Goal: Task Accomplishment & Management: Use online tool/utility

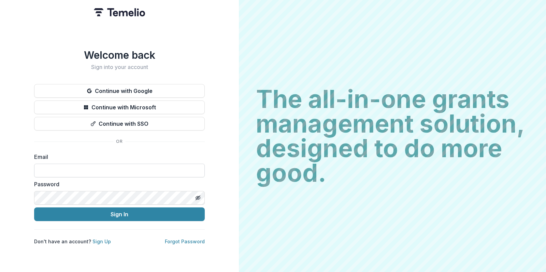
click at [74, 163] on input at bounding box center [119, 170] width 171 height 14
type input "**********"
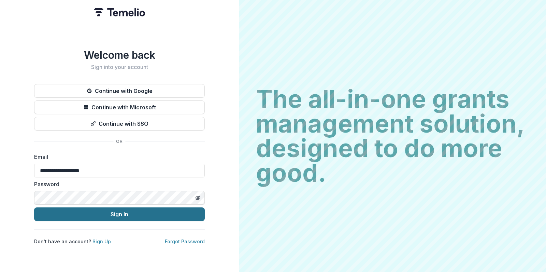
click at [91, 209] on button "Sign In" at bounding box center [119, 214] width 171 height 14
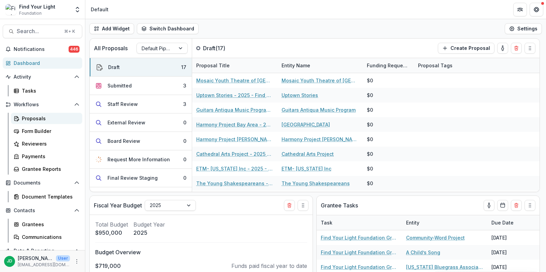
click at [32, 115] on div "Proposals" at bounding box center [49, 118] width 55 height 7
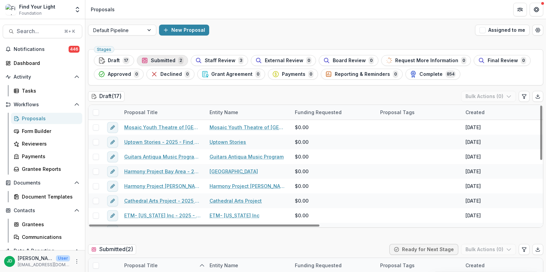
click at [155, 61] on span "Submitted" at bounding box center [163, 61] width 25 height 6
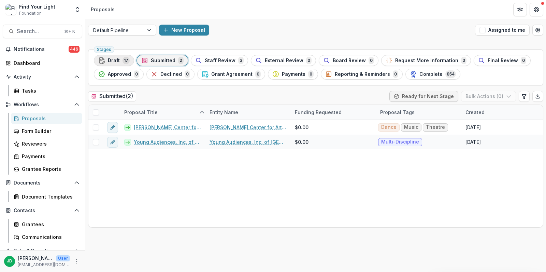
click at [116, 60] on span "Draft" at bounding box center [114, 61] width 12 height 6
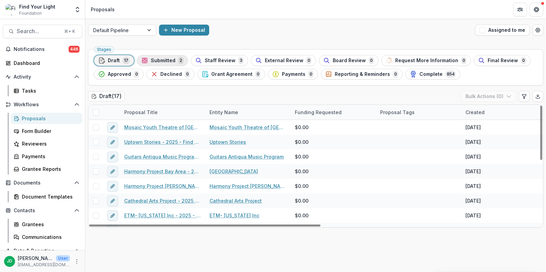
click at [170, 59] on span "Submitted" at bounding box center [163, 61] width 25 height 6
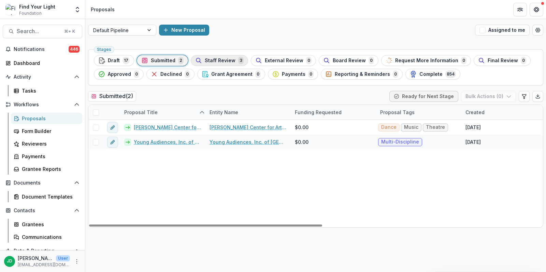
click at [212, 62] on span "Staff Review" at bounding box center [220, 61] width 31 height 6
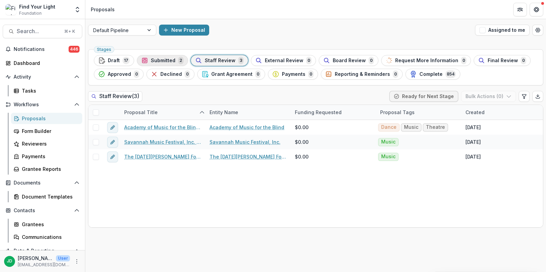
click at [159, 62] on span "Submitted" at bounding box center [163, 61] width 25 height 6
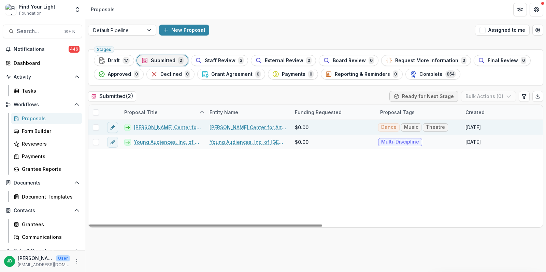
click at [96, 126] on span at bounding box center [96, 127] width 6 height 6
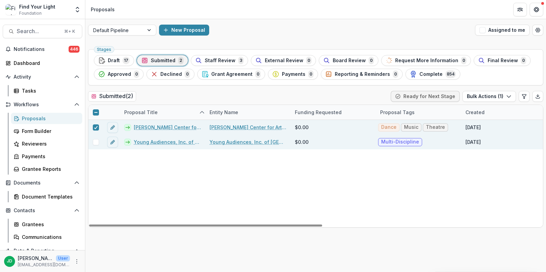
click at [96, 139] on span at bounding box center [96, 142] width 6 height 6
click at [483, 97] on button "Bulk Actions ( 2 )" at bounding box center [488, 96] width 55 height 11
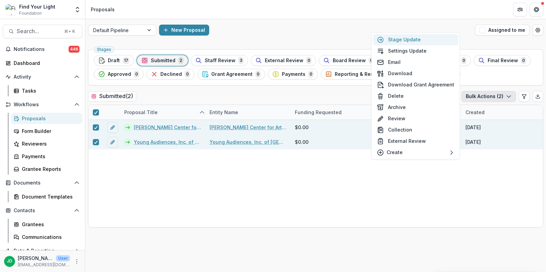
click at [422, 42] on button "Stage Update" at bounding box center [415, 39] width 85 height 11
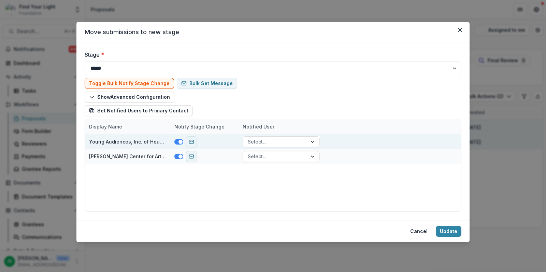
click at [178, 142] on span at bounding box center [180, 142] width 4 height 4
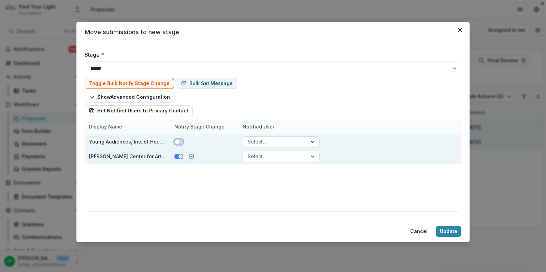
click at [178, 154] on span at bounding box center [178, 156] width 9 height 5
click at [175, 68] on select "**********" at bounding box center [273, 68] width 377 height 14
select select "**********"
click at [85, 61] on select "**********" at bounding box center [273, 68] width 377 height 14
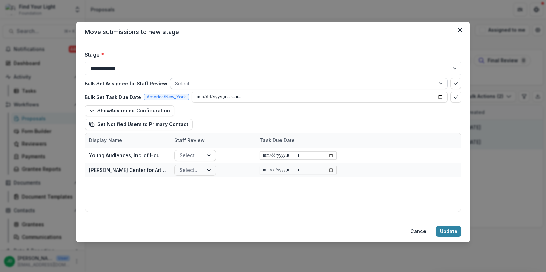
click at [203, 82] on div at bounding box center [302, 83] width 255 height 9
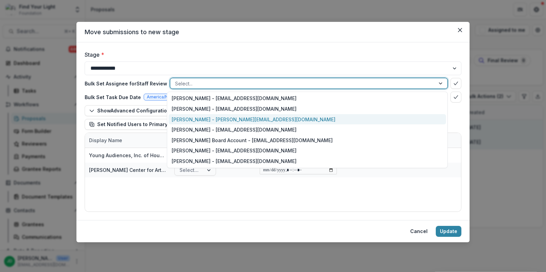
click at [196, 115] on div "[PERSON_NAME] - [PERSON_NAME][EMAIL_ADDRESS][DOMAIN_NAME]" at bounding box center [307, 119] width 277 height 11
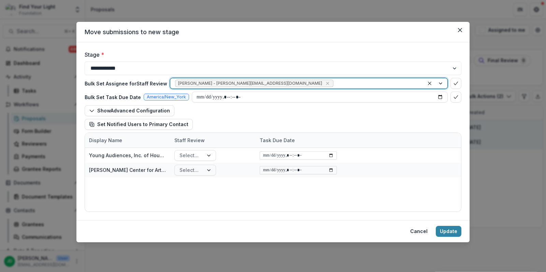
click at [335, 82] on div at bounding box center [377, 83] width 85 height 9
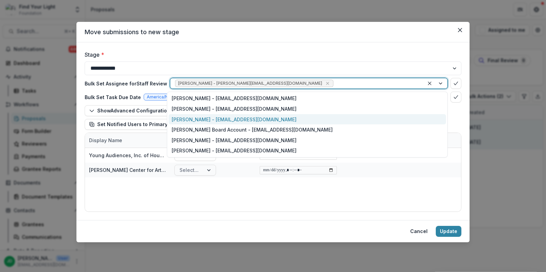
click at [242, 116] on div "[PERSON_NAME] - [EMAIL_ADDRESS][DOMAIN_NAME]" at bounding box center [307, 119] width 277 height 11
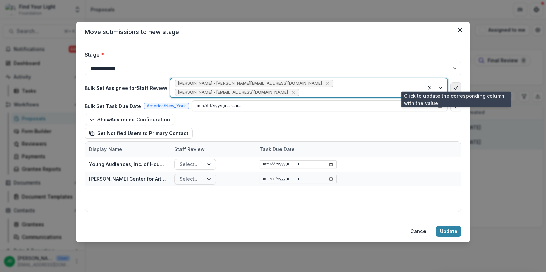
click at [456, 85] on icon "bulk-confirm-option" at bounding box center [455, 87] width 5 height 5
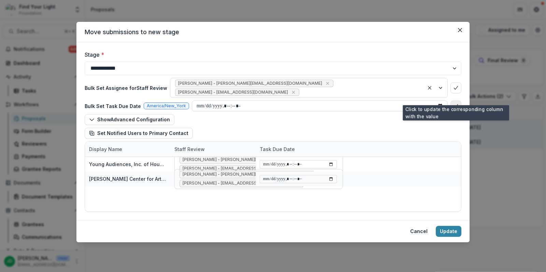
click at [455, 100] on button "bulk-confirm-option" at bounding box center [456, 105] width 11 height 11
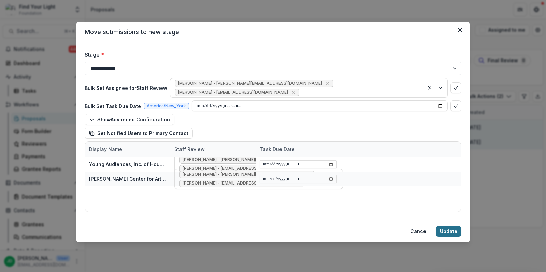
click at [447, 231] on button "Update" at bounding box center [449, 231] width 26 height 11
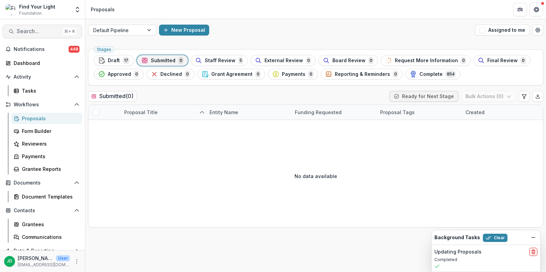
click at [29, 32] on span "Search..." at bounding box center [38, 31] width 43 height 6
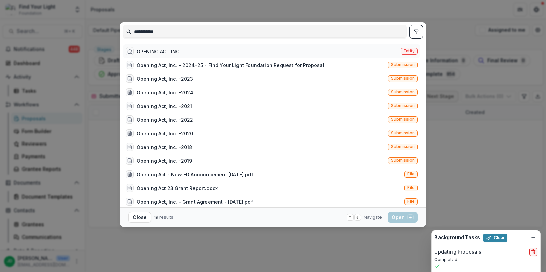
type input "**********"
click at [154, 54] on div "OPENING ACT INC" at bounding box center [158, 51] width 43 height 7
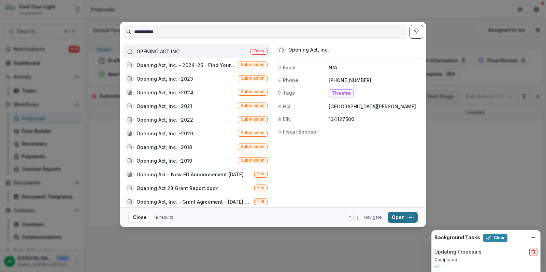
click at [395, 219] on button "Open with enter key" at bounding box center [403, 217] width 30 height 11
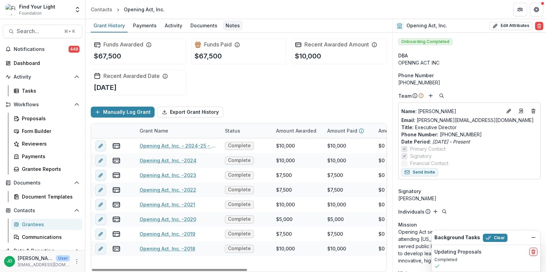
click at [229, 26] on div "Notes" at bounding box center [233, 25] width 20 height 10
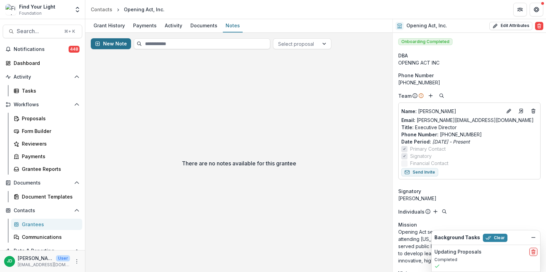
click at [116, 41] on button "New Note" at bounding box center [111, 43] width 40 height 11
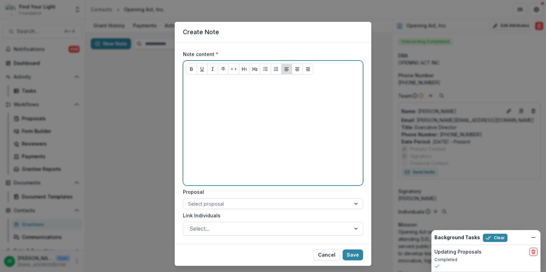
click at [198, 85] on p at bounding box center [273, 84] width 174 height 8
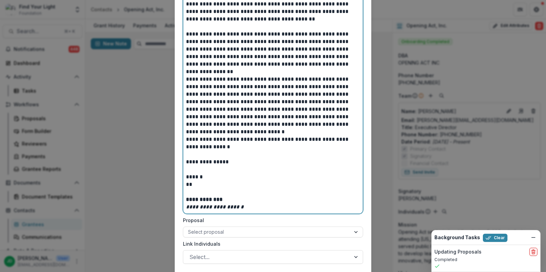
scroll to position [228, 0]
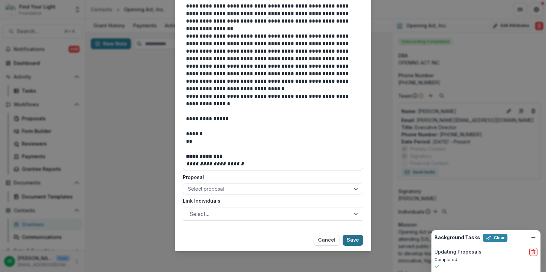
click at [354, 239] on button "Save" at bounding box center [353, 239] width 20 height 11
